Goal: Information Seeking & Learning: Learn about a topic

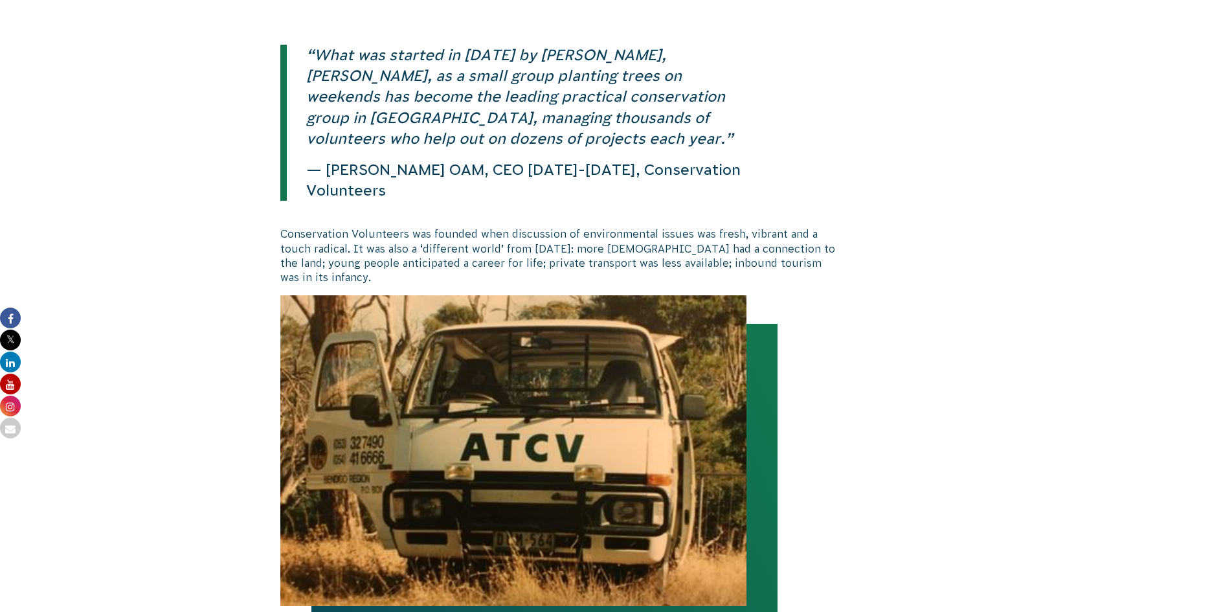
scroll to position [239, 0]
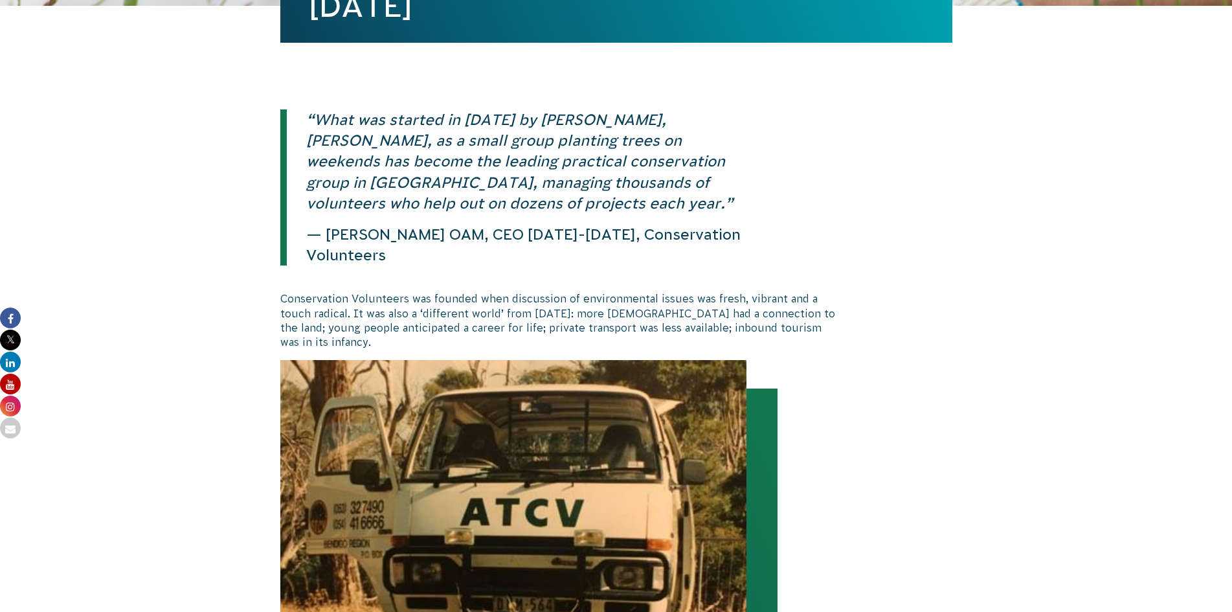
drag, startPoint x: 1223, startPoint y: 314, endPoint x: 1160, endPoint y: 347, distance: 71.5
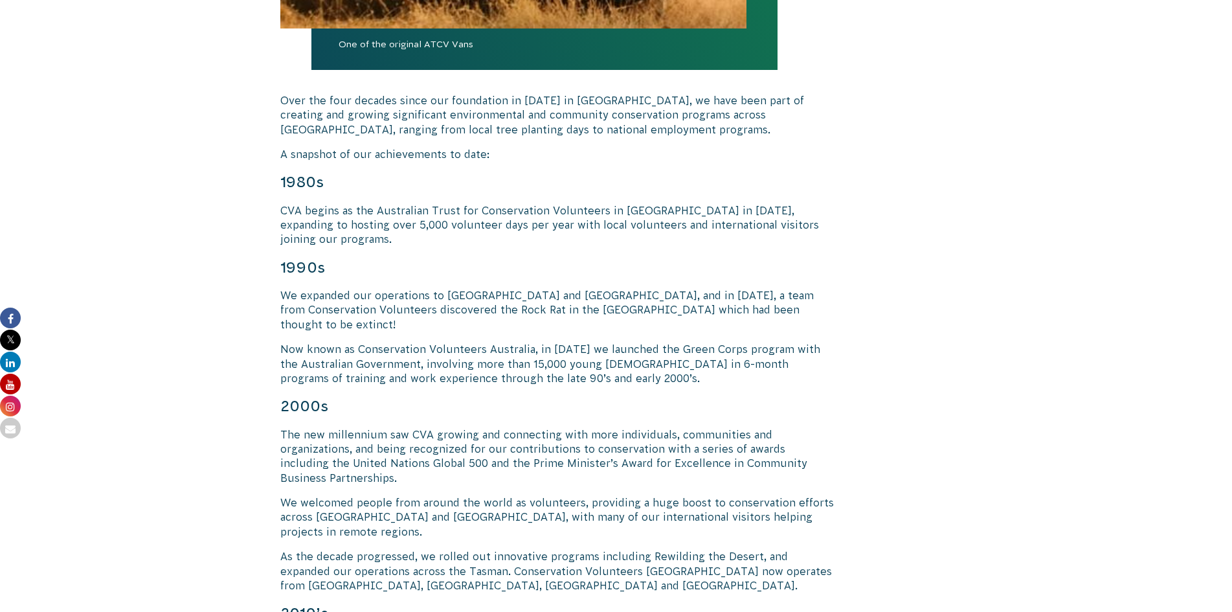
scroll to position [886, 0]
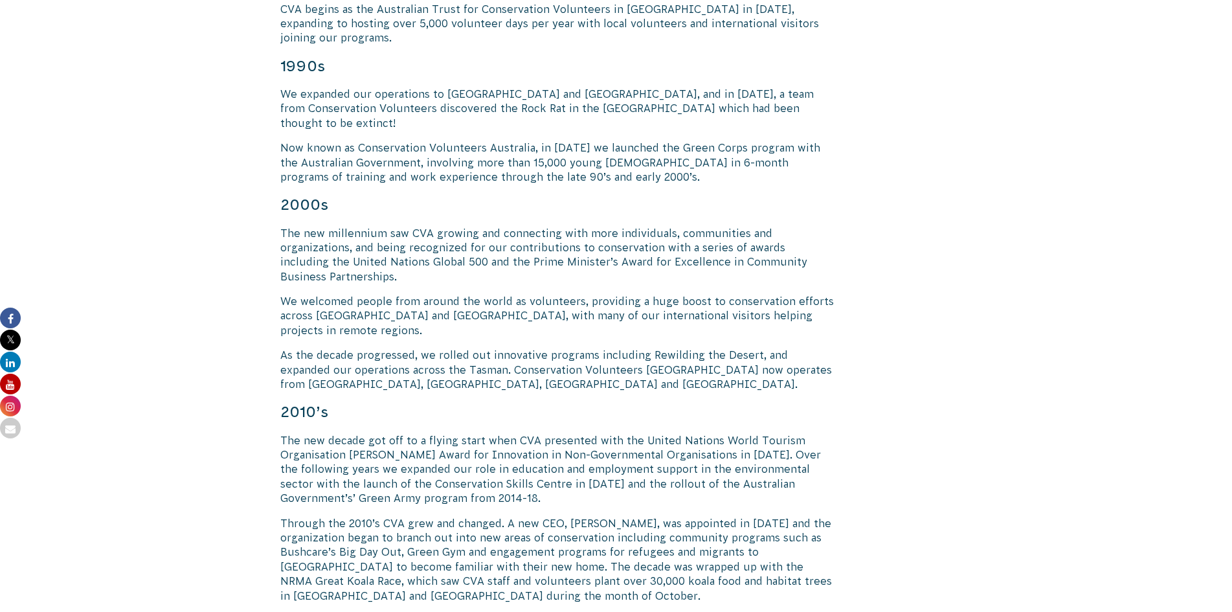
scroll to position [1081, 0]
click at [1123, 322] on body "About Us Our Priorities Reconciliation Impact Our Board Our People Careers CVA …" at bounding box center [616, 605] width 1232 height 3373
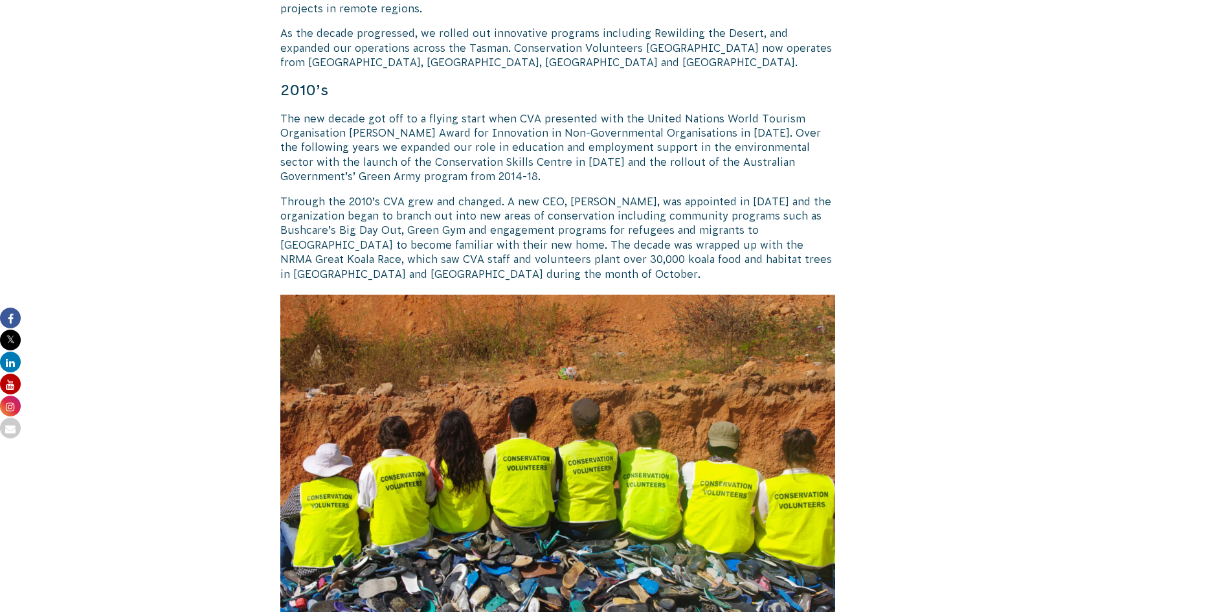
scroll to position [1469, 0]
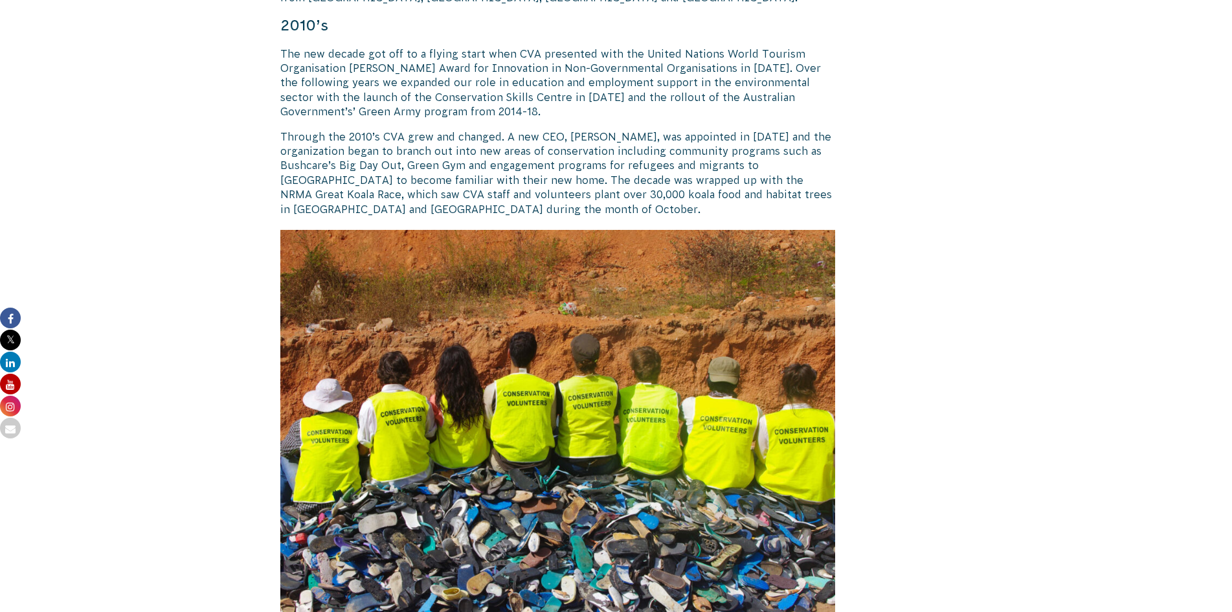
click at [1199, 158] on body "About Us Our Priorities Reconciliation Impact Our Board Our People Careers CVA …" at bounding box center [616, 217] width 1232 height 3373
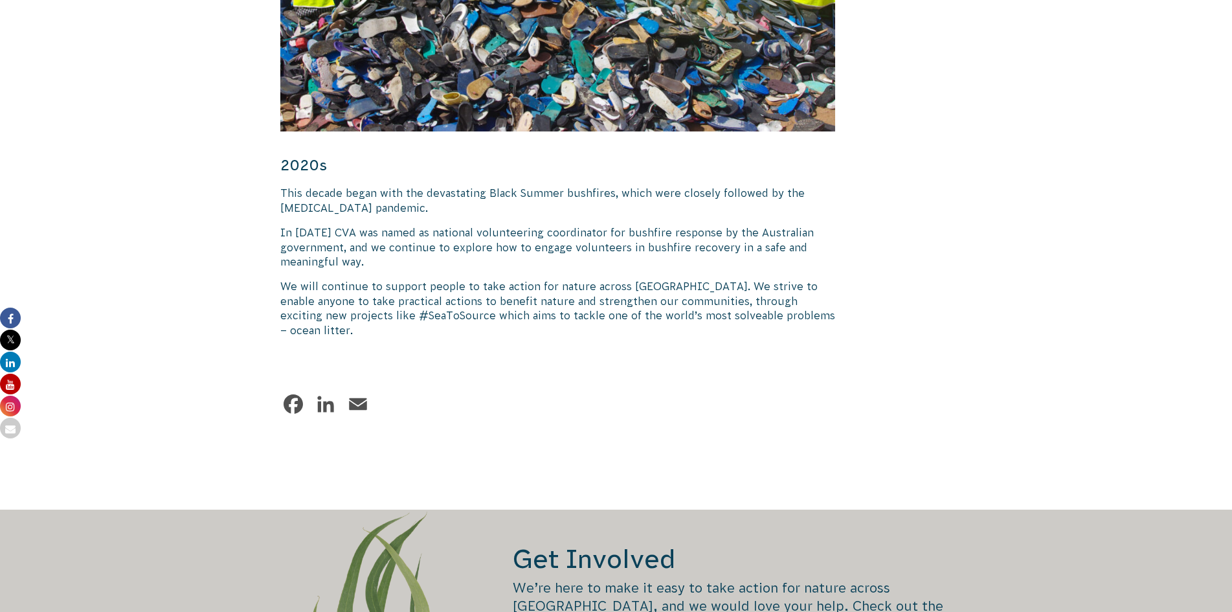
scroll to position [1987, 0]
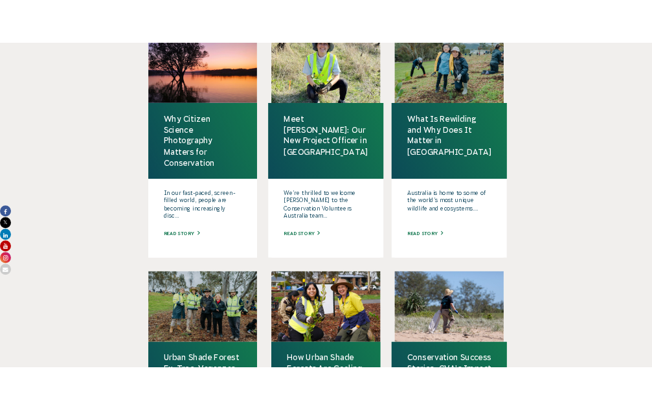
scroll to position [389, 0]
